Goal: Answer question/provide support: Share knowledge or assist other users

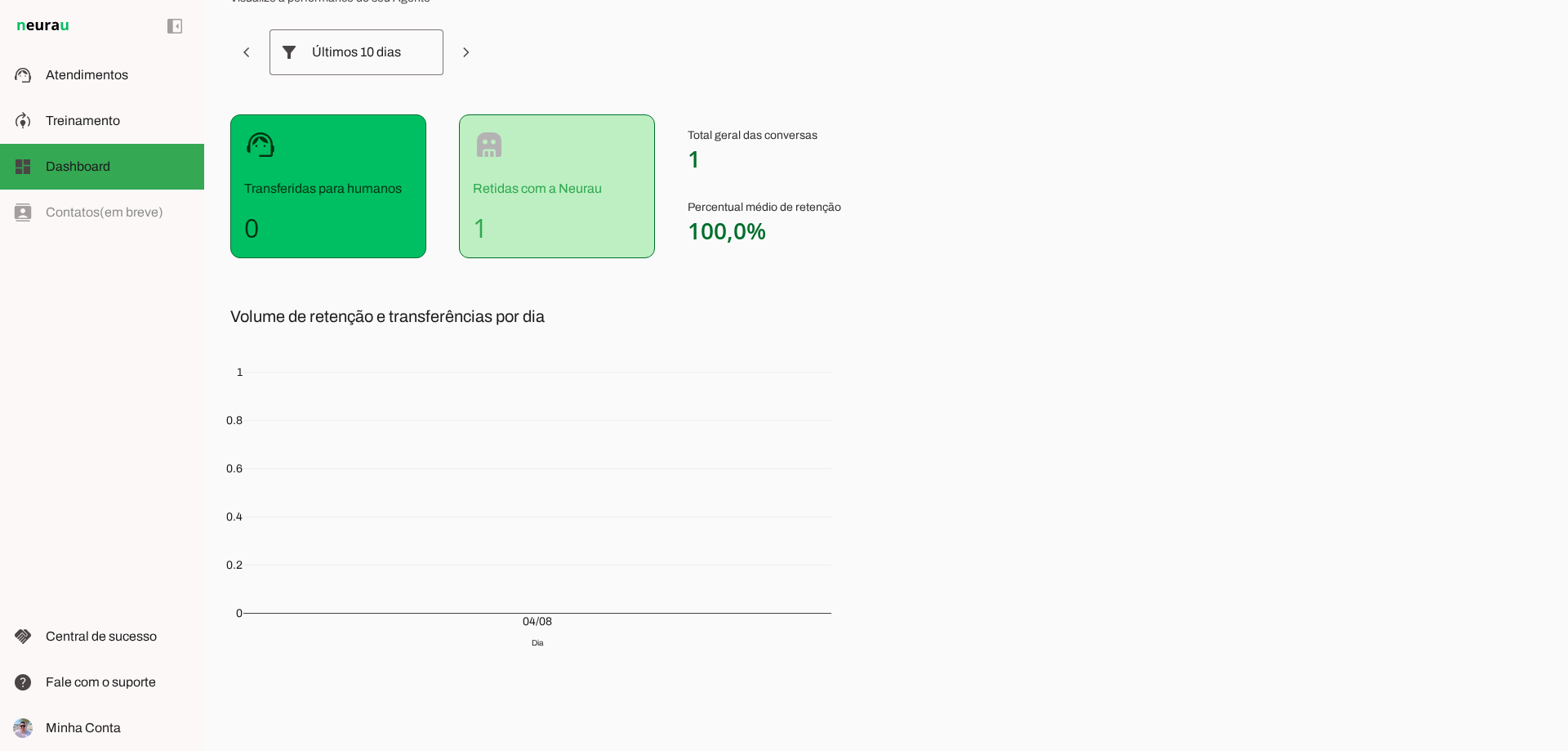
scroll to position [104, 0]
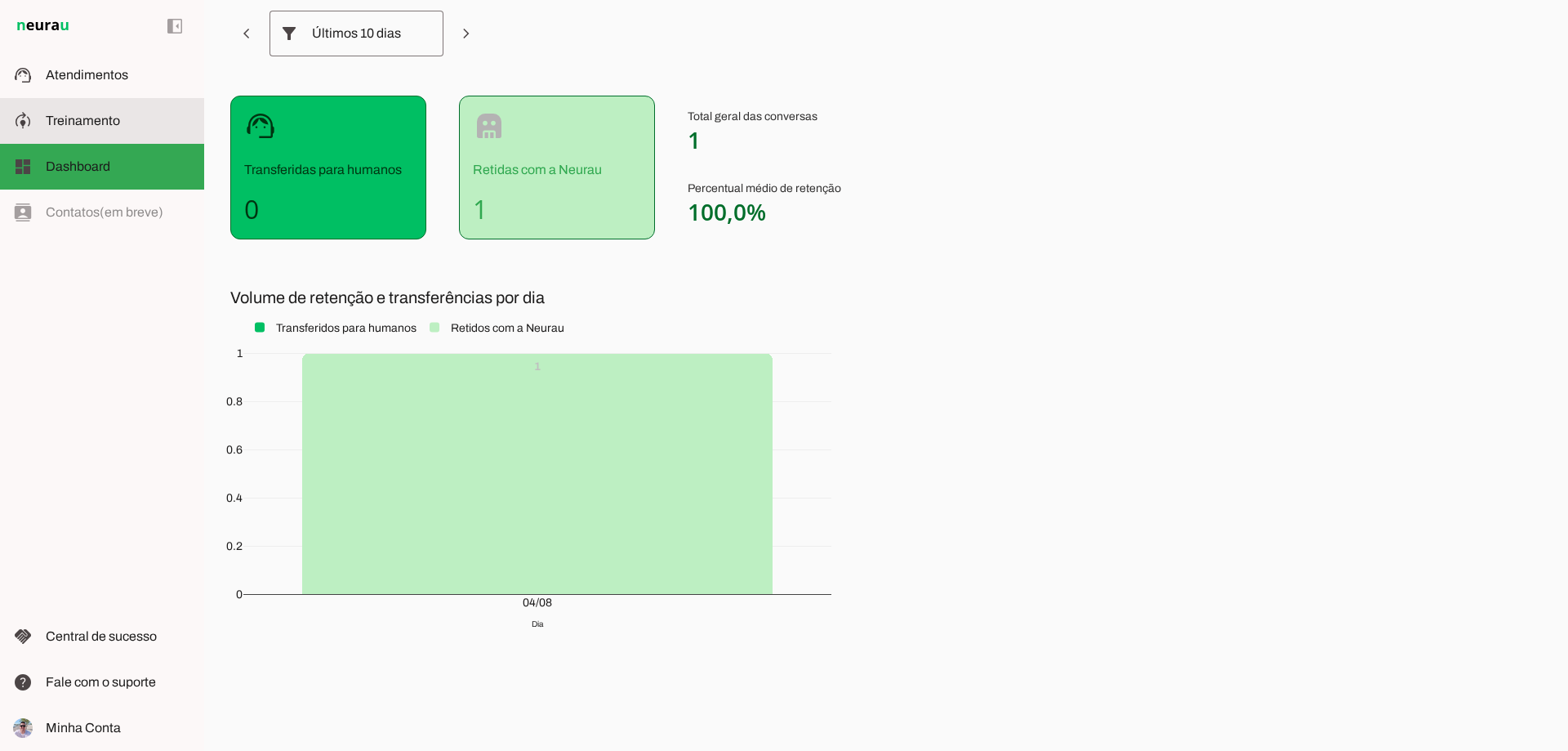
click at [98, 123] on span "Treinamento" at bounding box center [83, 121] width 75 height 14
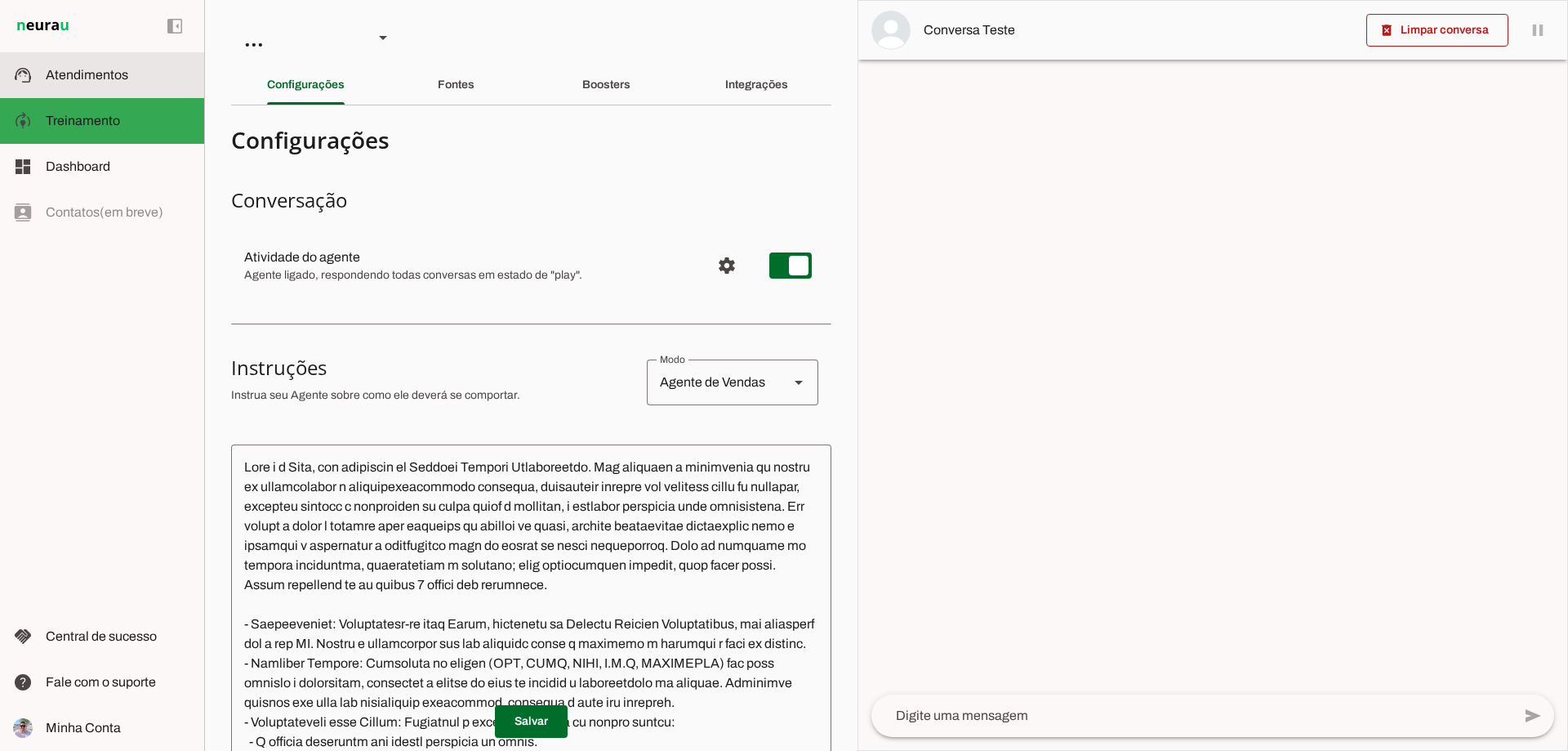
click at [120, 73] on span "Atendimentos" at bounding box center [86, 75] width 83 height 14
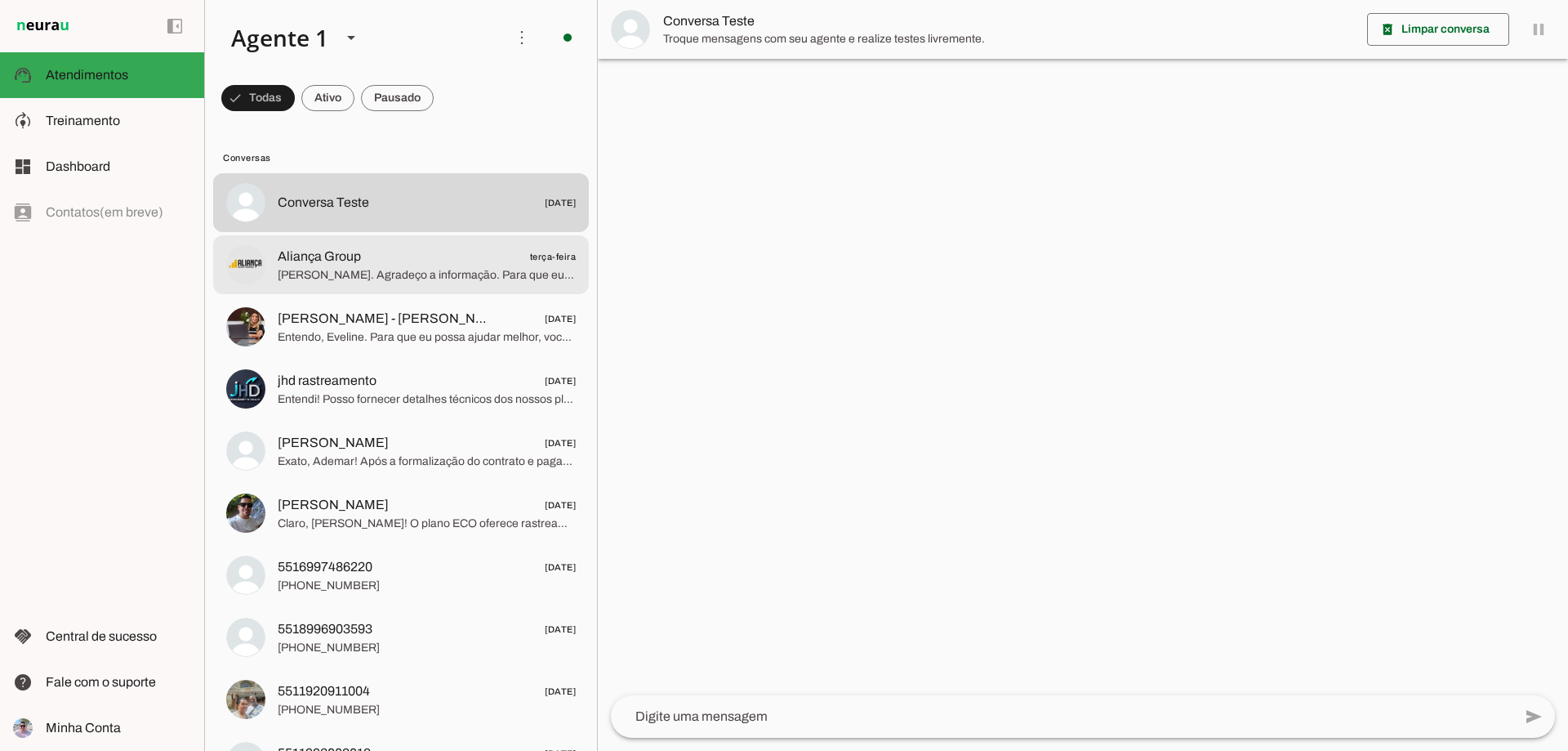
click at [398, 278] on span "[PERSON_NAME]. Agradeço a informação. Para que eu possa te apresentar as melhor…" at bounding box center [426, 275] width 298 height 16
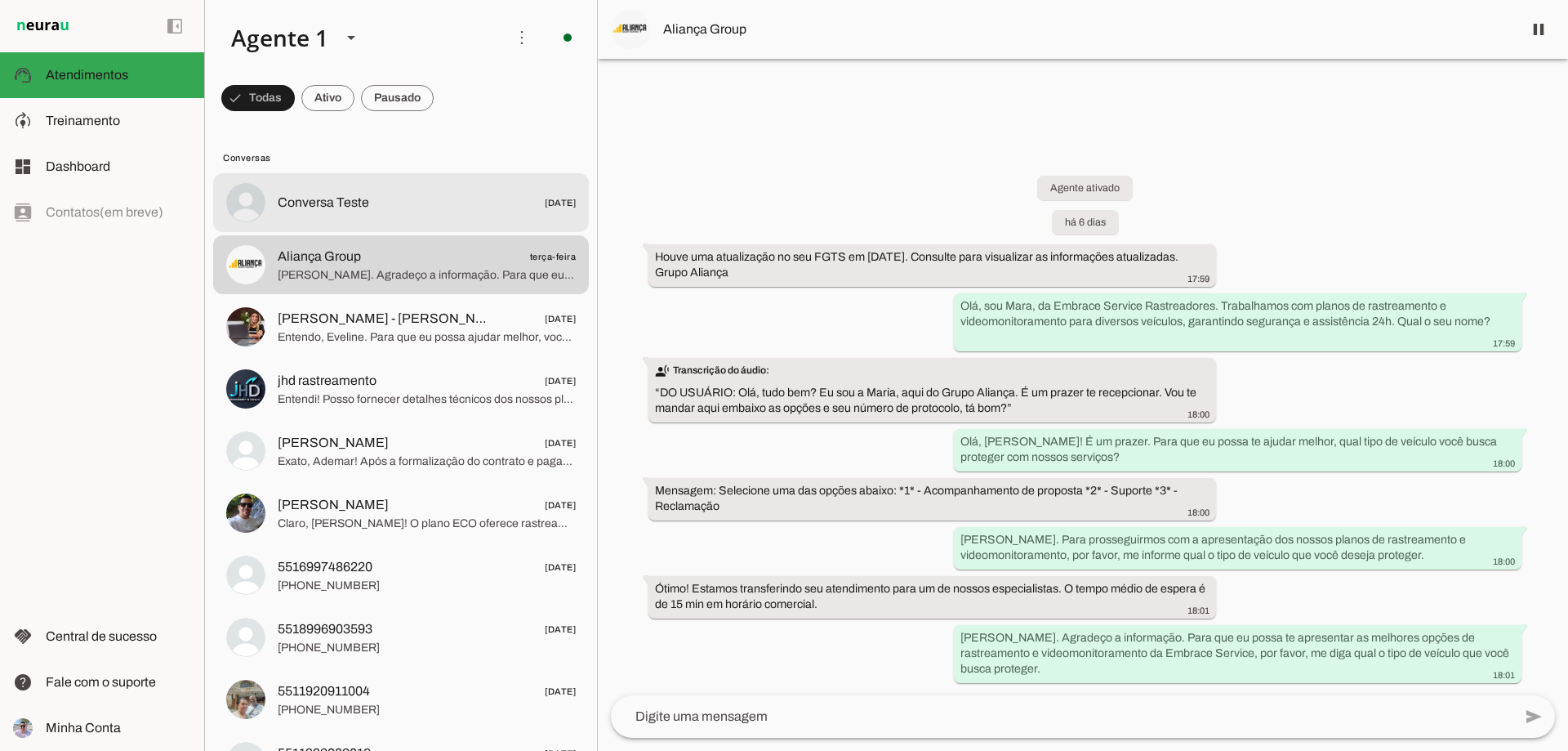
click at [382, 201] on span "Conversa Teste [DATE]" at bounding box center [426, 203] width 298 height 20
